Goal: Task Accomplishment & Management: Complete application form

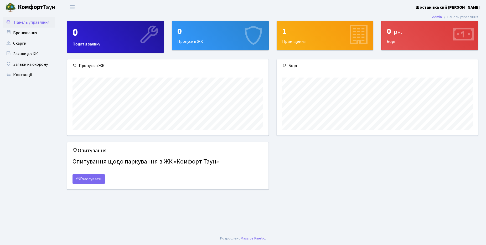
scroll to position [76, 201]
click at [33, 34] on link "Бронювання" at bounding box center [29, 33] width 53 height 11
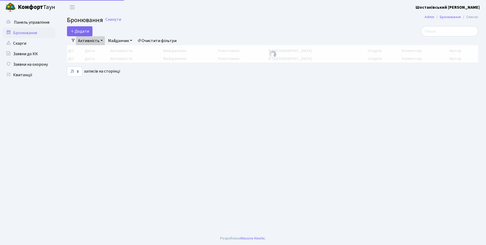
select select "25"
click at [79, 31] on button "Додати" at bounding box center [79, 31] width 25 height 10
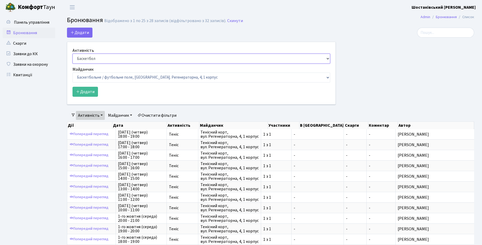
select select "1"
click at [73, 54] on select "Баскетбол Волейбол Йога Катання на роликах Настільний теніс Теніс Футбол Фітнес" at bounding box center [202, 59] width 258 height 10
select select "1"
click at [73, 73] on select "Баскетбольне / футбольне поле, Вул. Регенераторна, 4, 1 корпус Баскетбольне пол…" at bounding box center [202, 78] width 258 height 10
click at [83, 90] on button "Додати" at bounding box center [85, 92] width 25 height 10
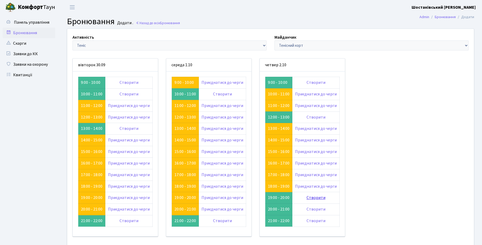
click at [315, 195] on link "Створити" at bounding box center [316, 198] width 19 height 6
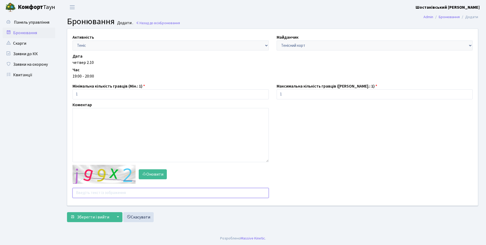
click at [119, 194] on input "text" at bounding box center [171, 193] width 196 height 10
type input "ggqzh"
click at [67, 212] on button "Зберегти і вийти" at bounding box center [90, 217] width 46 height 10
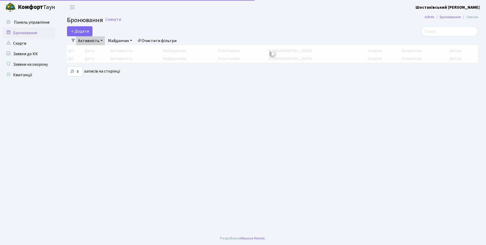
select select "25"
